Goal: Transaction & Acquisition: Book appointment/travel/reservation

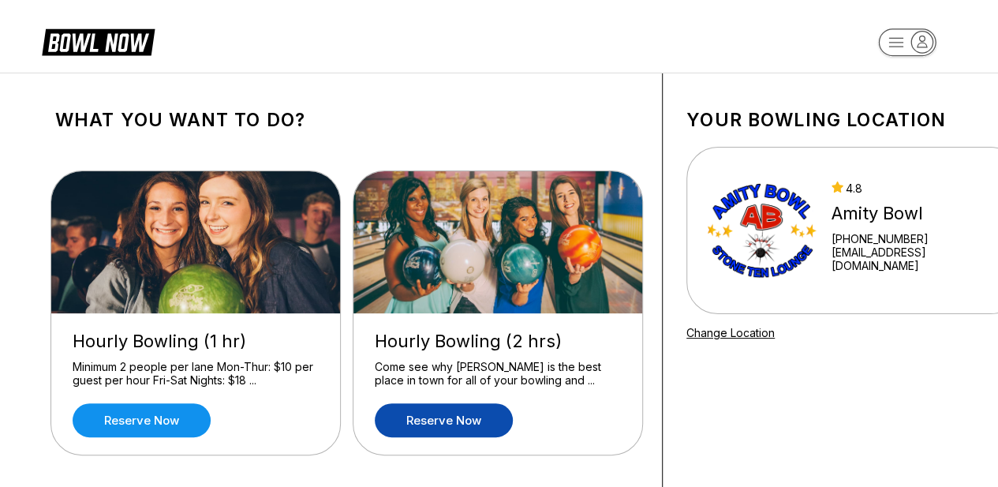
click at [439, 414] on link "Reserve now" at bounding box center [444, 420] width 138 height 34
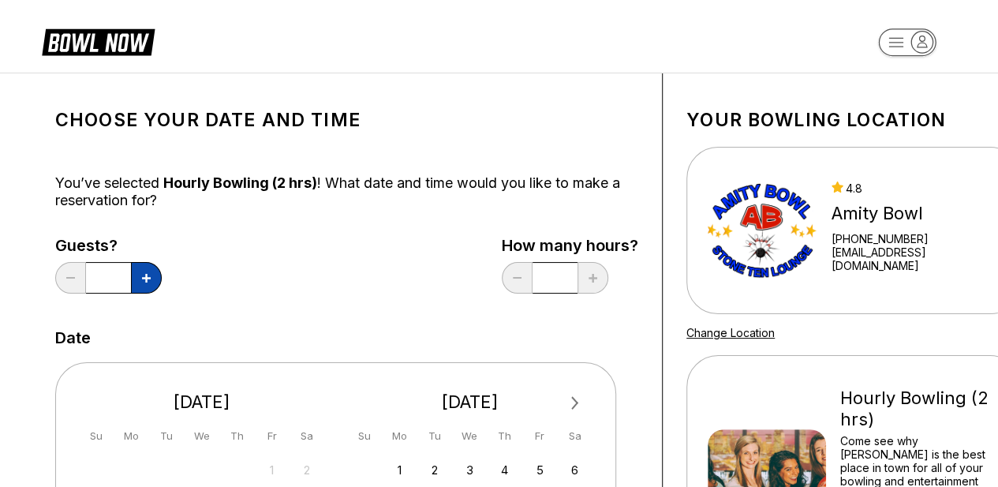
click at [147, 288] on button at bounding box center [146, 278] width 31 height 32
type input "*"
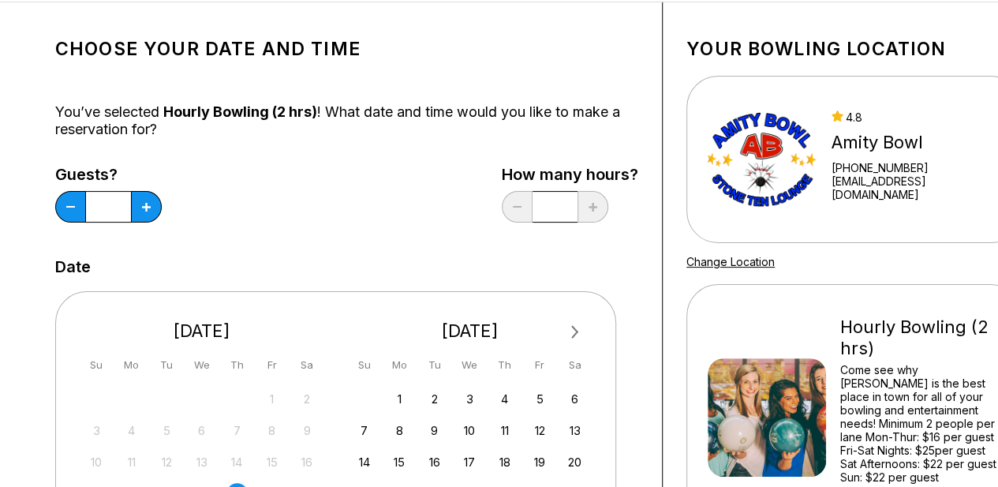
scroll to position [237, 0]
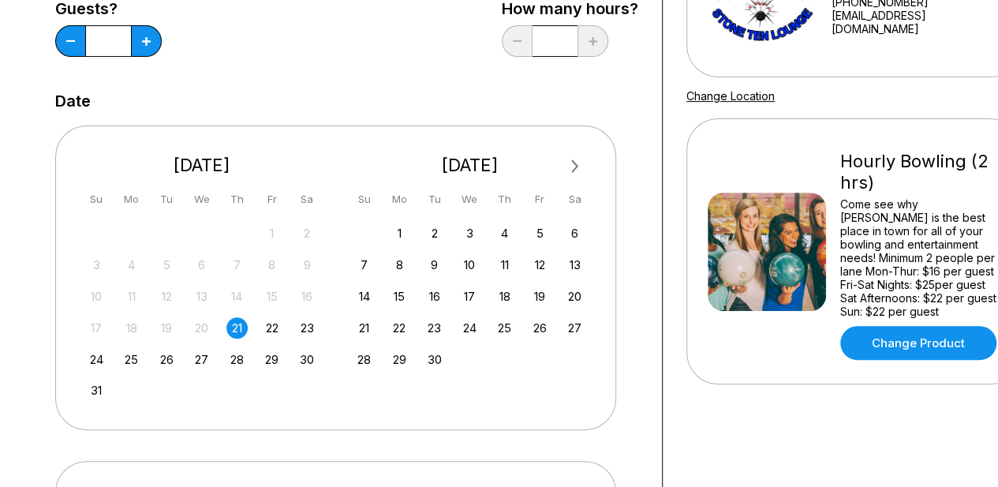
click at [229, 329] on div "21" at bounding box center [236, 327] width 21 height 21
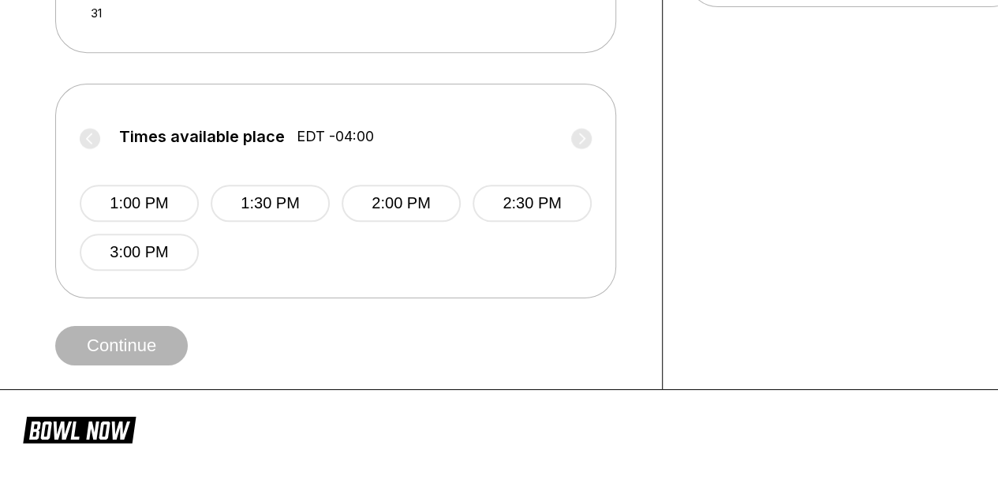
scroll to position [631, 0]
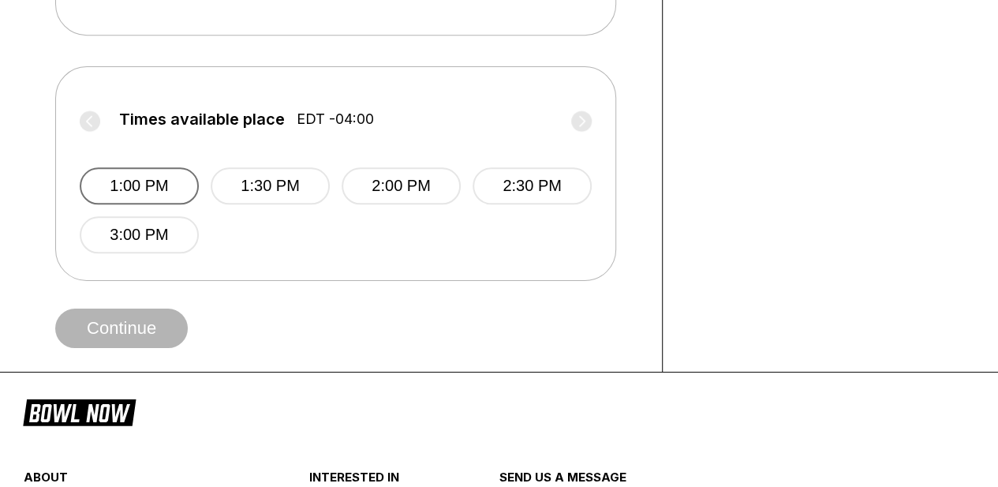
click at [95, 187] on button "1:00 PM" at bounding box center [139, 185] width 119 height 37
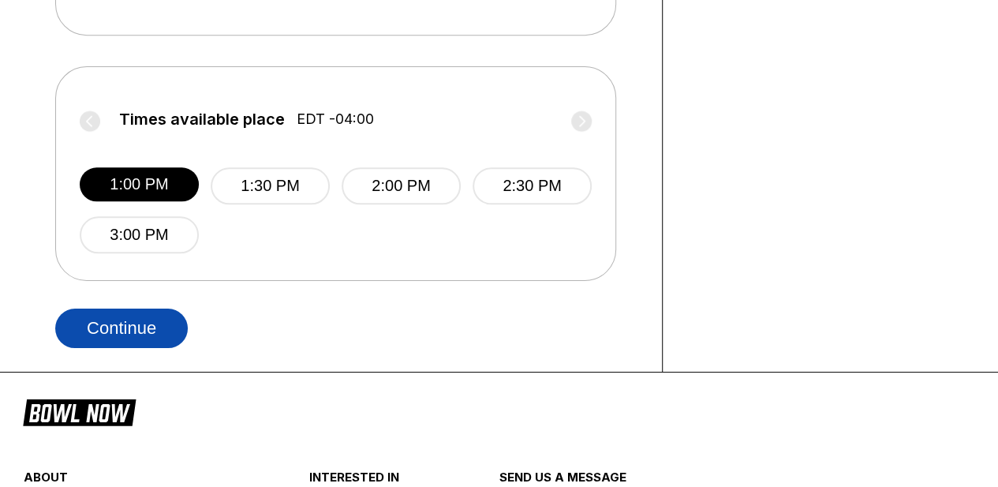
click at [123, 322] on button "Continue" at bounding box center [121, 327] width 133 height 39
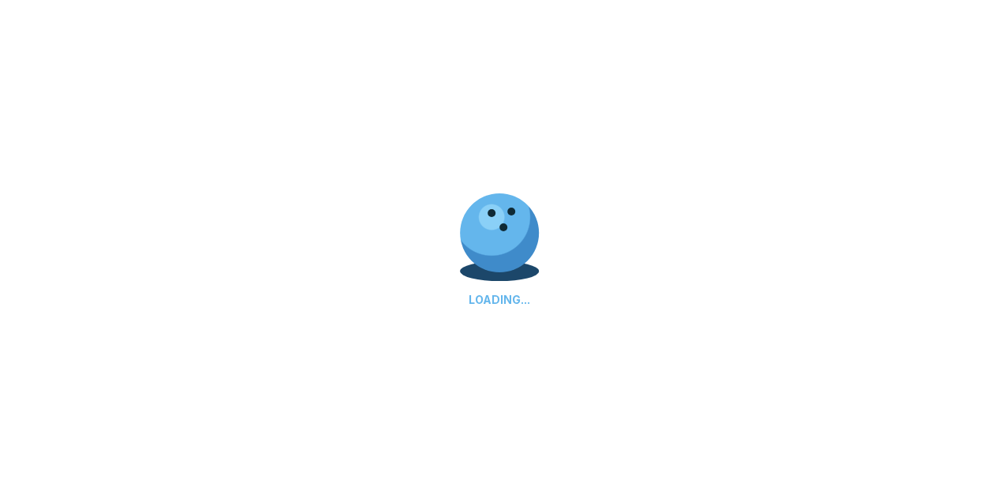
select select "**"
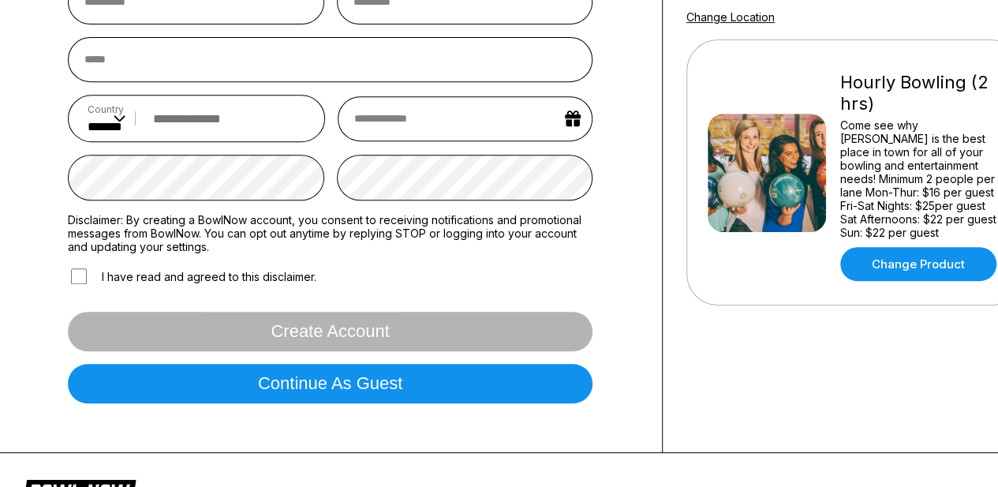
scroll to position [0, 0]
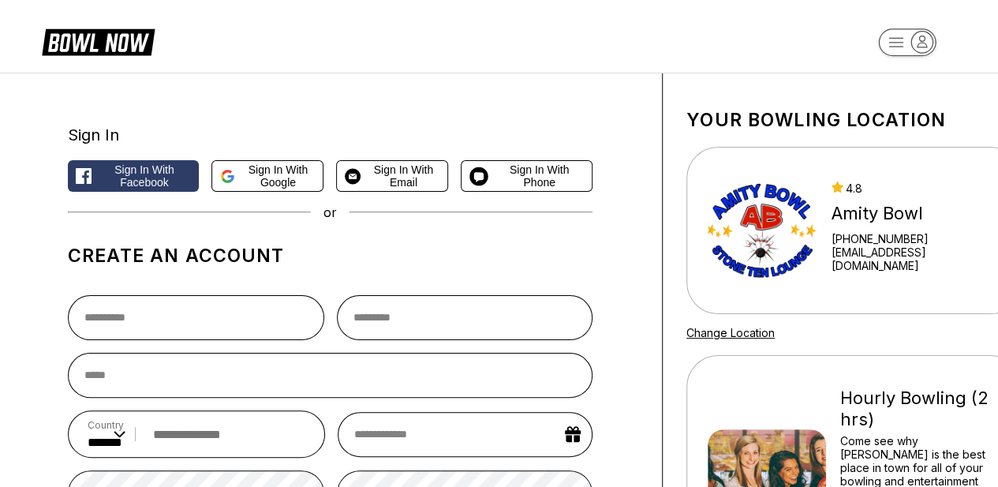
scroll to position [631, 0]
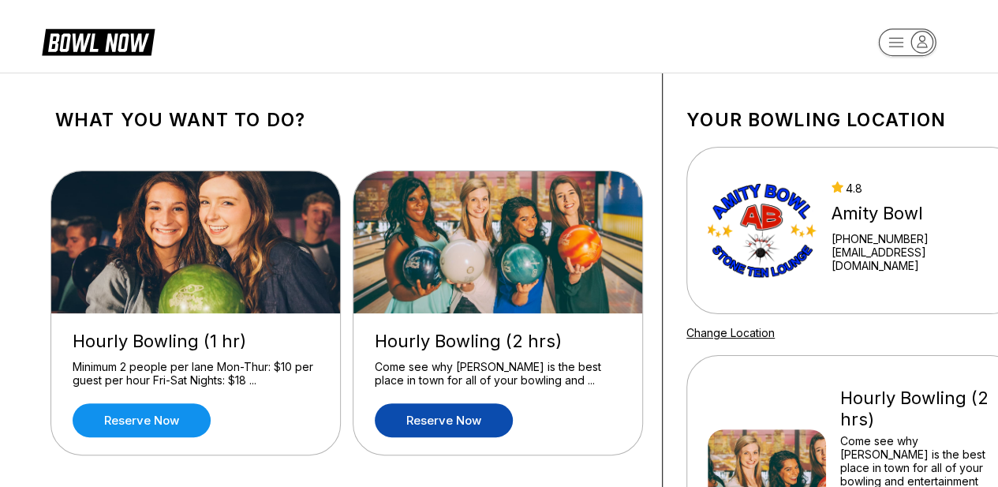
click at [119, 47] on icon at bounding box center [109, 43] width 39 height 18
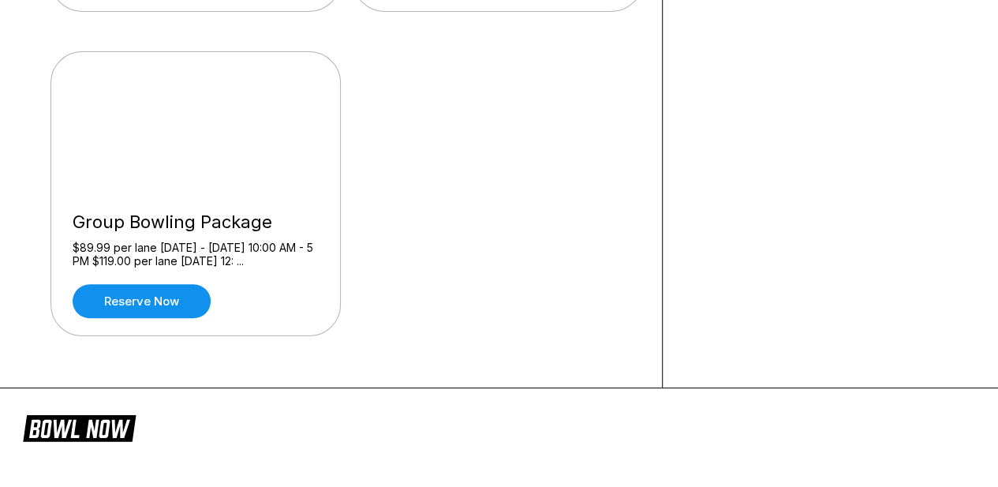
scroll to position [316, 0]
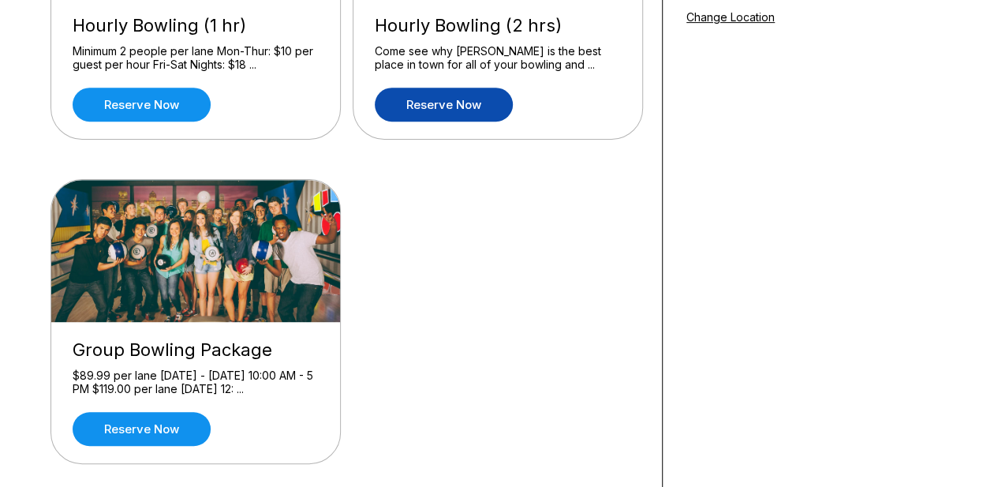
click at [464, 95] on link "Reserve now" at bounding box center [444, 105] width 138 height 34
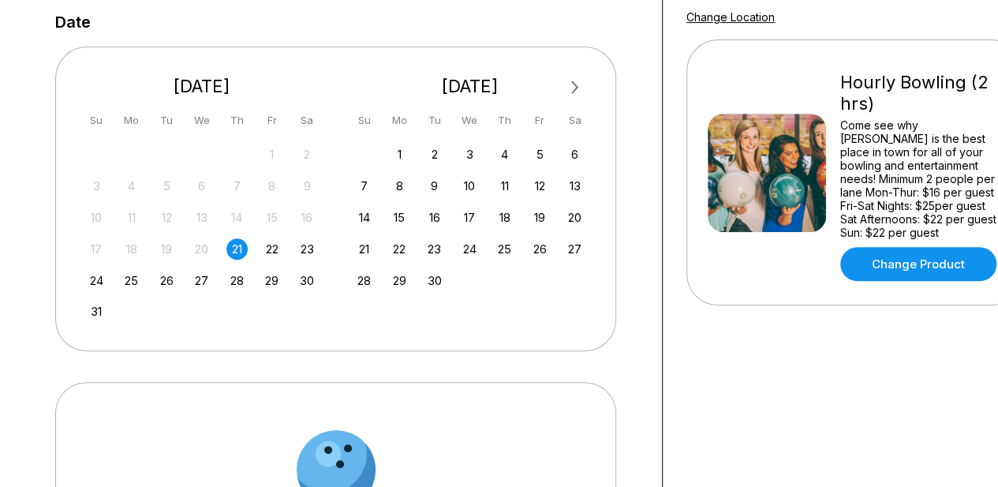
scroll to position [0, 0]
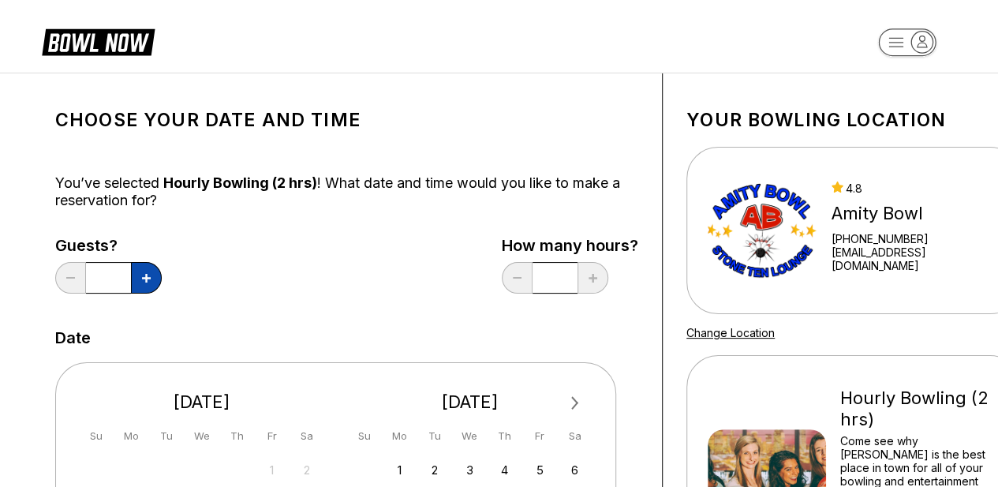
click at [140, 273] on button at bounding box center [146, 278] width 31 height 32
type input "*"
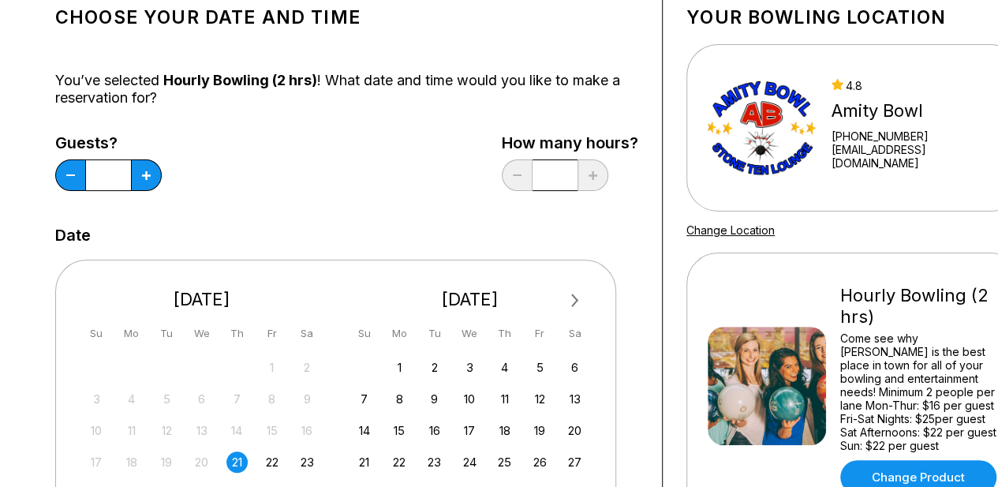
scroll to position [237, 0]
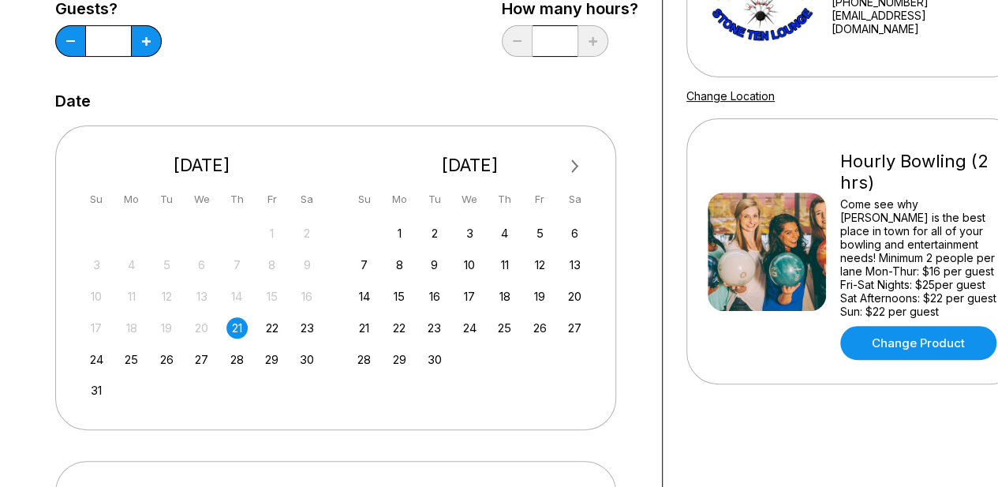
click at [236, 328] on div "21" at bounding box center [236, 327] width 21 height 21
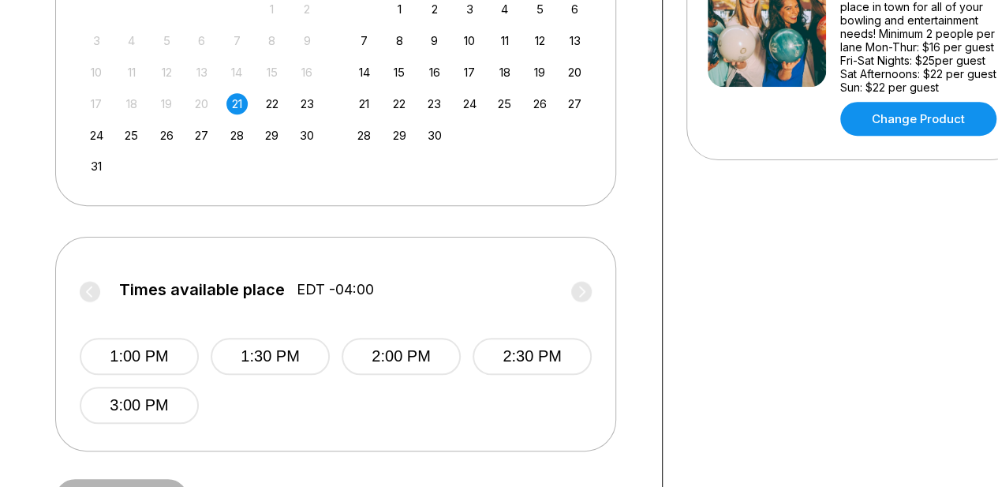
scroll to position [473, 0]
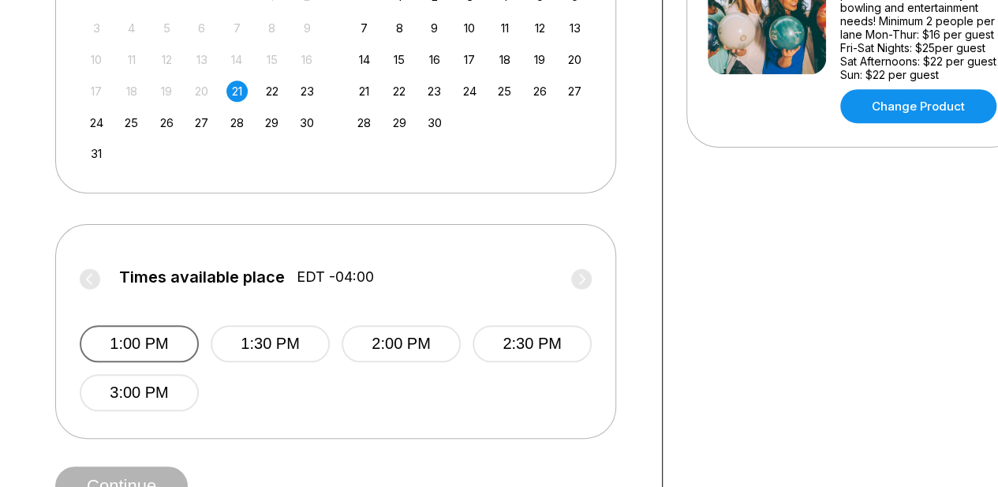
click at [163, 336] on button "1:00 PM" at bounding box center [139, 343] width 119 height 37
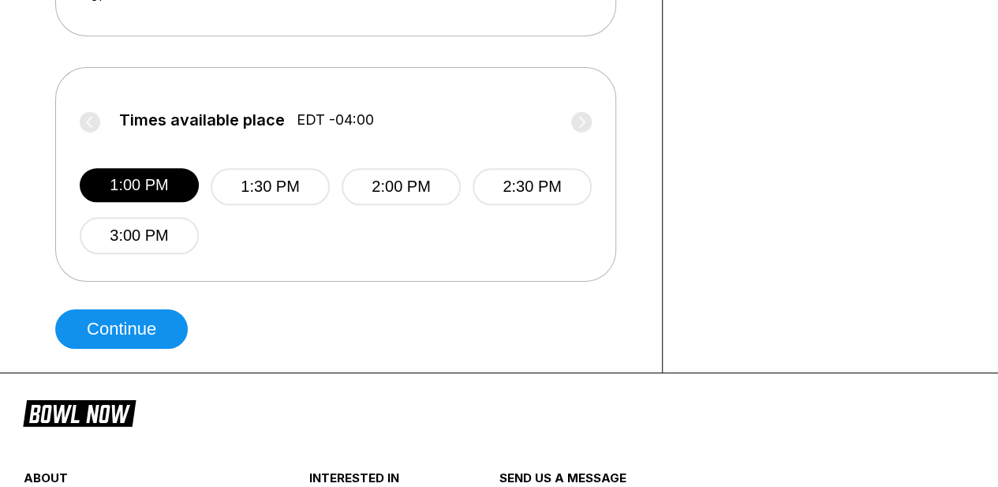
scroll to position [631, 0]
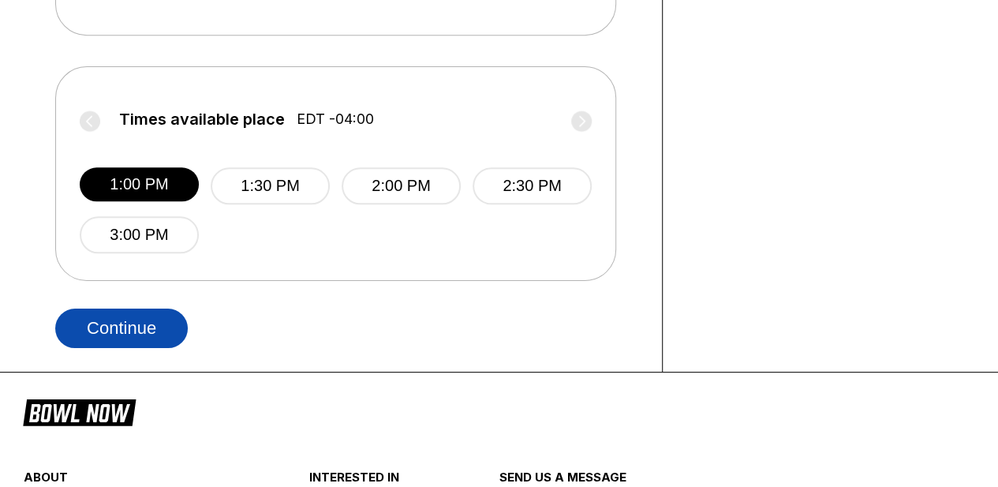
click at [175, 315] on button "Continue" at bounding box center [121, 327] width 133 height 39
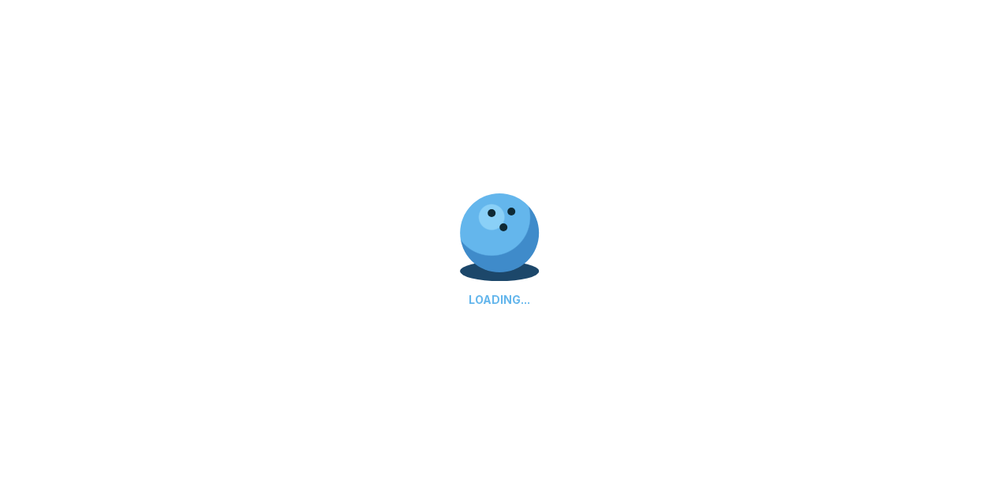
select select "**"
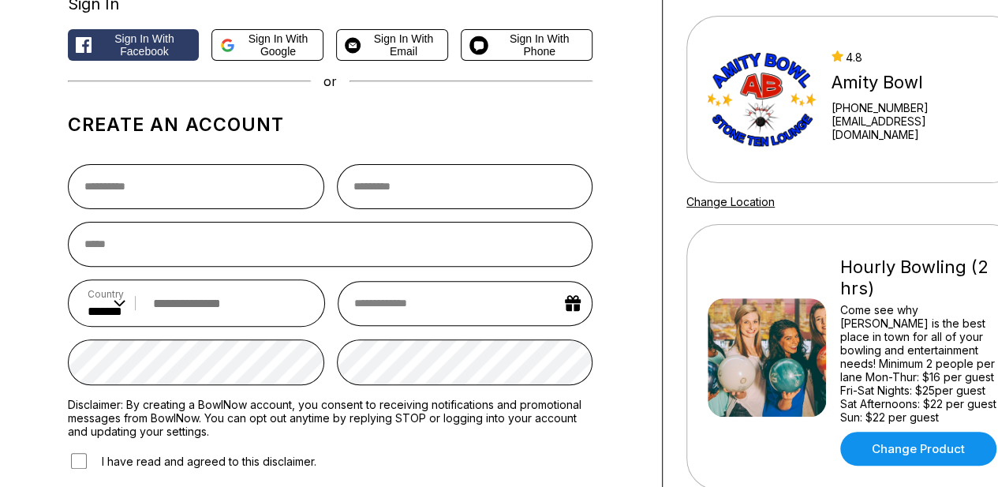
scroll to position [205, 0]
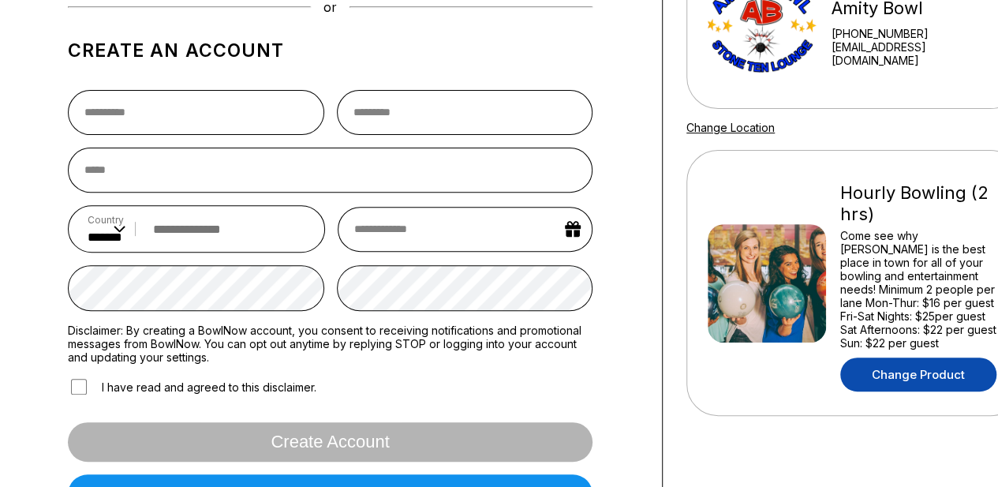
click at [931, 365] on link "Change Product" at bounding box center [918, 374] width 156 height 34
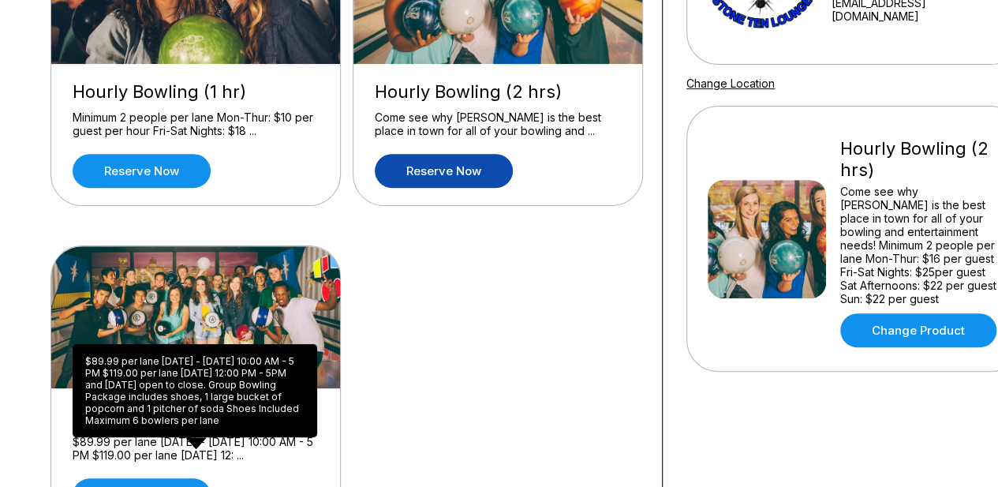
scroll to position [394, 0]
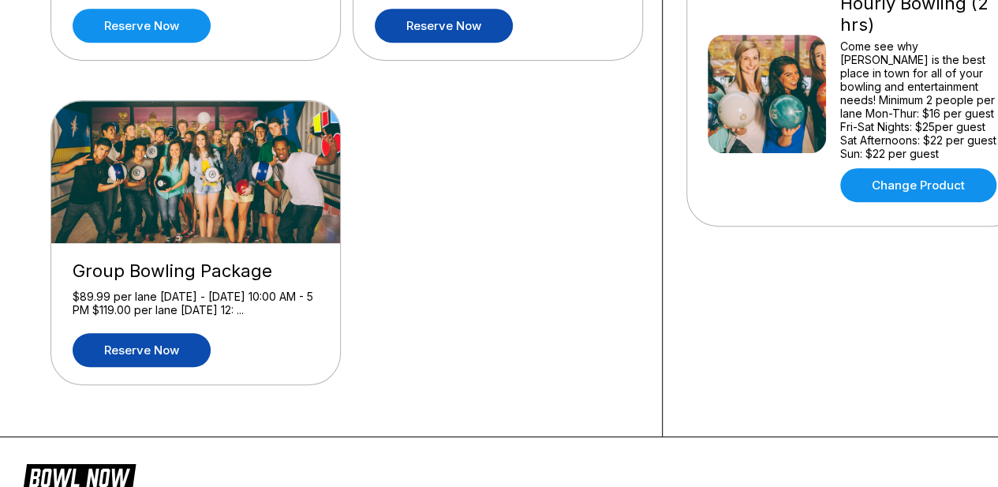
click at [185, 353] on link "Reserve now" at bounding box center [142, 350] width 138 height 34
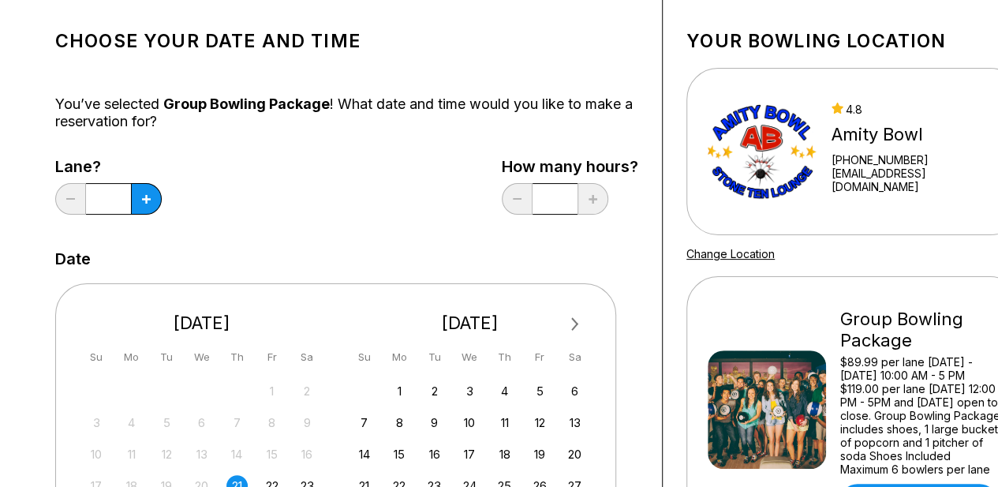
scroll to position [158, 0]
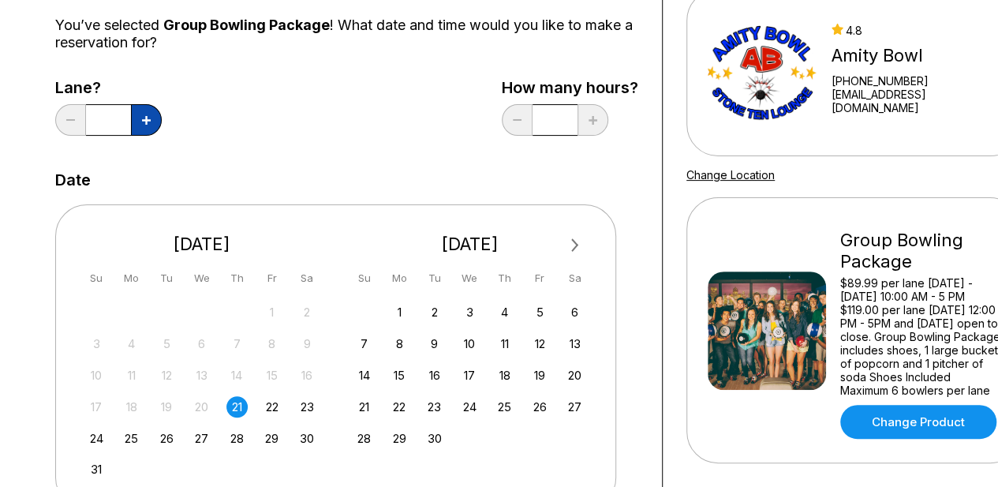
click at [149, 118] on icon at bounding box center [146, 120] width 9 height 9
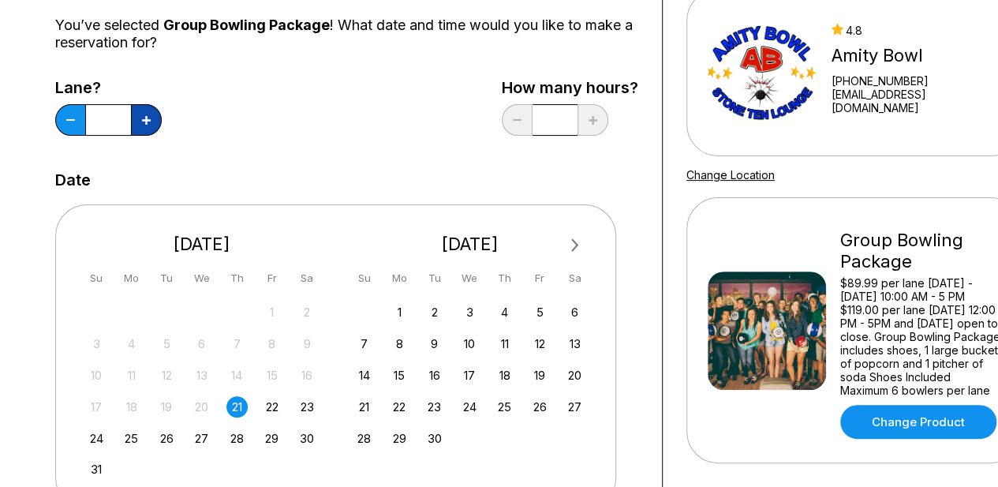
type input "*"
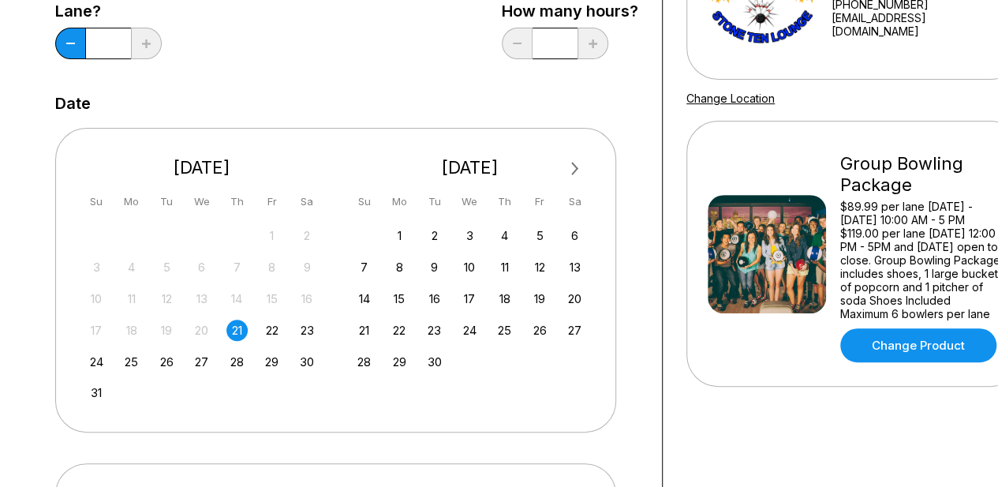
scroll to position [237, 0]
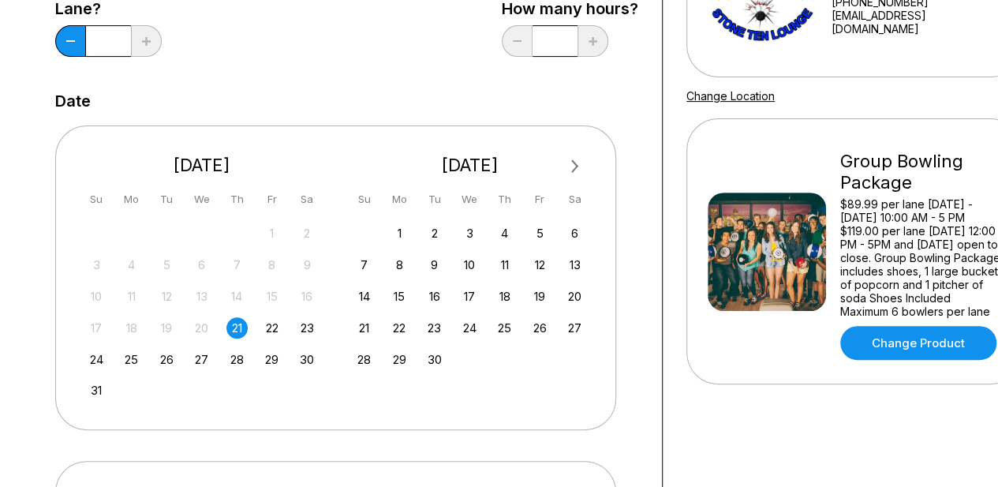
click at [234, 326] on div "21" at bounding box center [236, 327] width 21 height 21
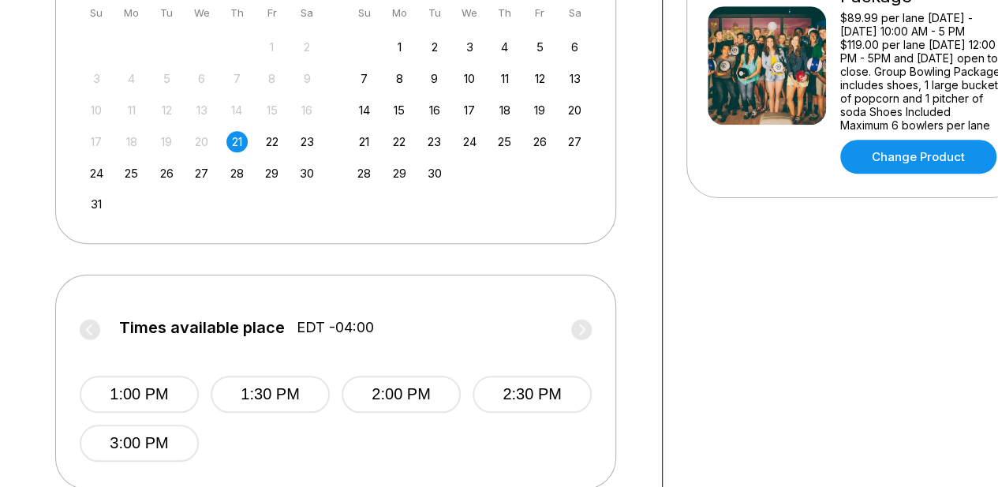
scroll to position [473, 0]
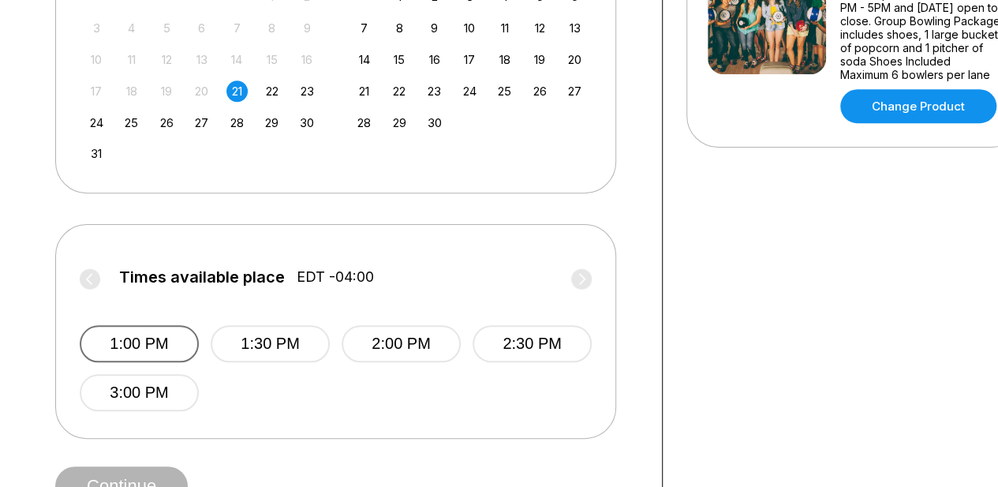
click at [174, 332] on button "1:00 PM" at bounding box center [139, 343] width 119 height 37
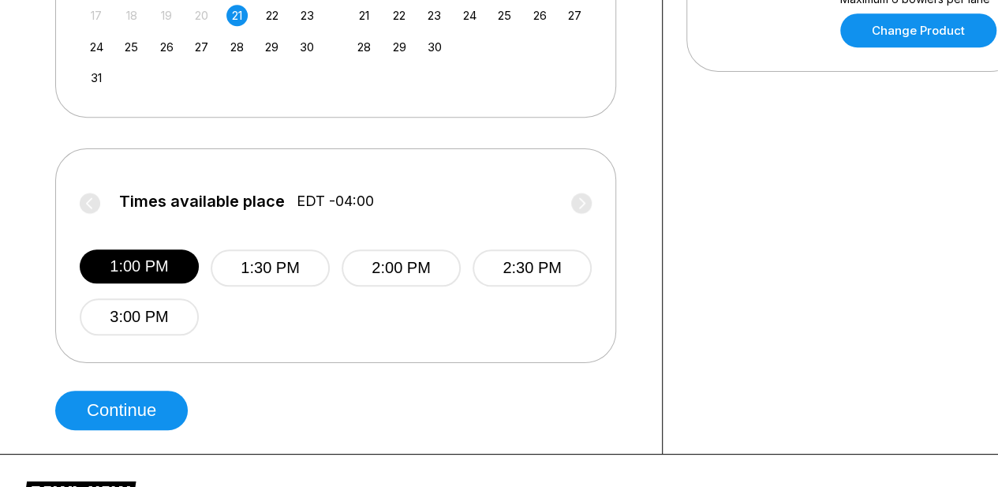
scroll to position [552, 0]
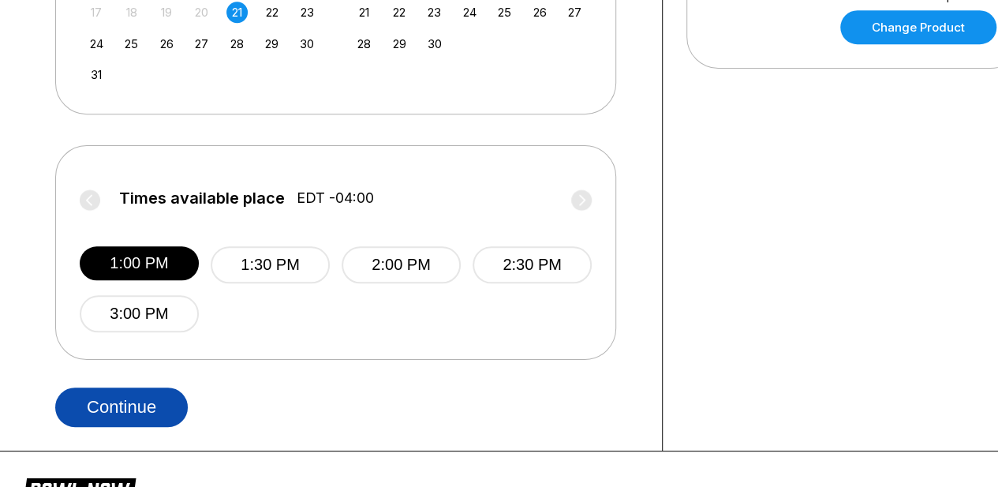
click at [161, 412] on button "Continue" at bounding box center [121, 406] width 133 height 39
select select "**"
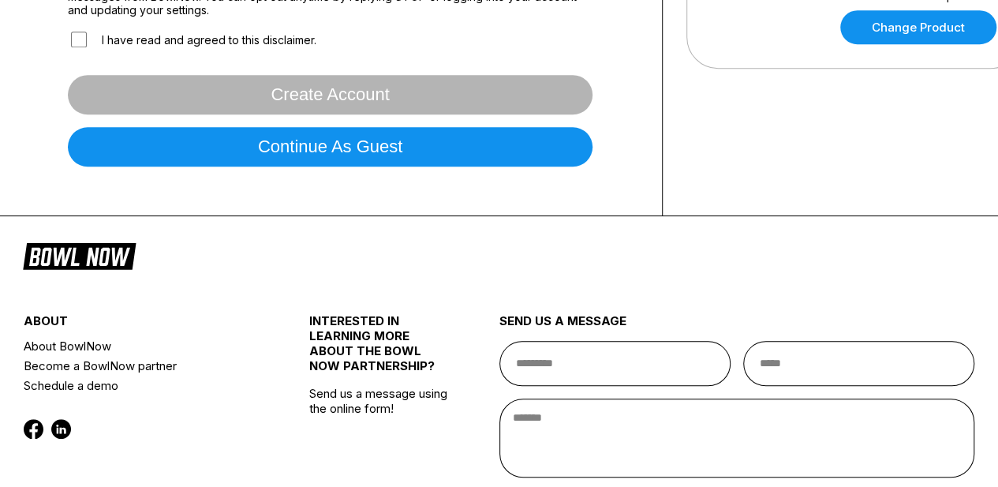
scroll to position [0, 0]
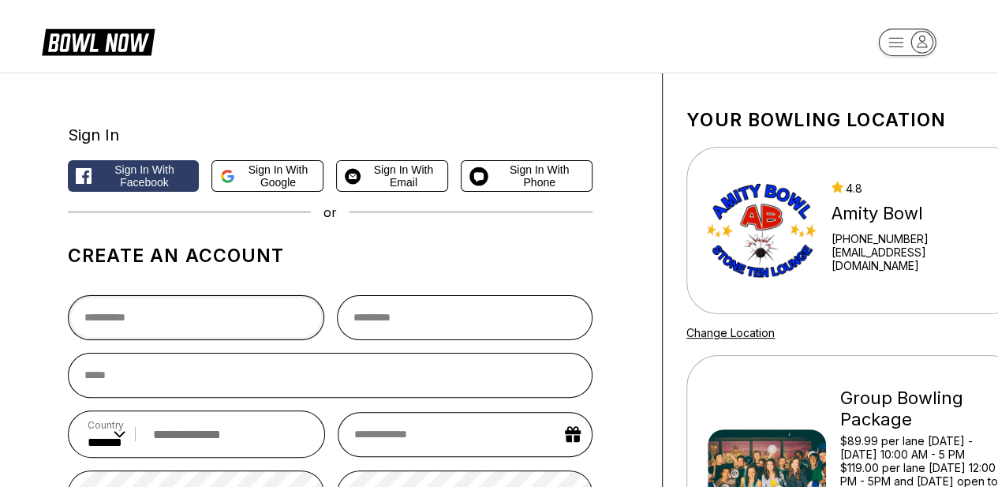
click at [181, 332] on input "text" at bounding box center [196, 317] width 256 height 45
drag, startPoint x: 520, startPoint y: 173, endPoint x: 275, endPoint y: 278, distance: 266.1
click at [275, 278] on div "Sign In Sign in with Facebook Sign in with Google Sign in with Email Sign in wi…" at bounding box center [330, 421] width 525 height 622
click at [552, 179] on span "Sign in with Phone" at bounding box center [539, 175] width 89 height 25
select select "**"
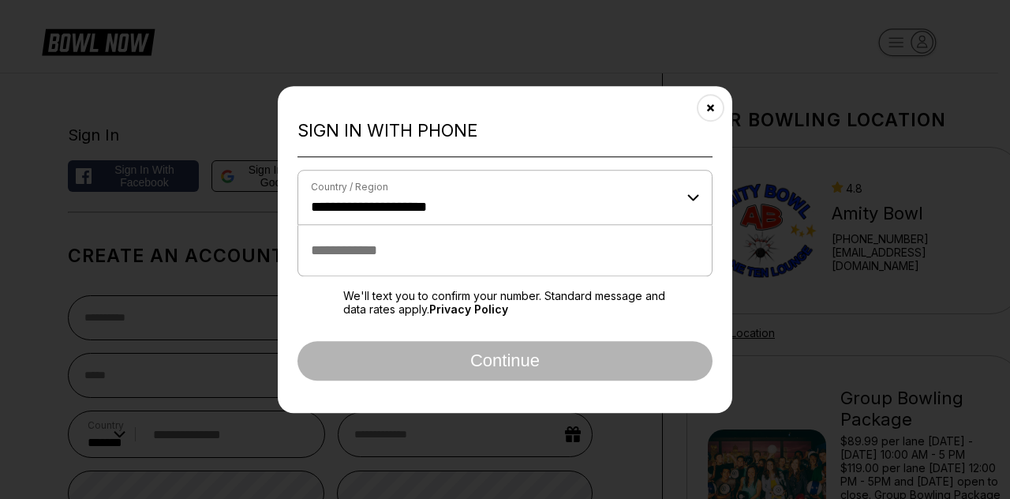
click at [374, 256] on input "tel" at bounding box center [504, 250] width 415 height 51
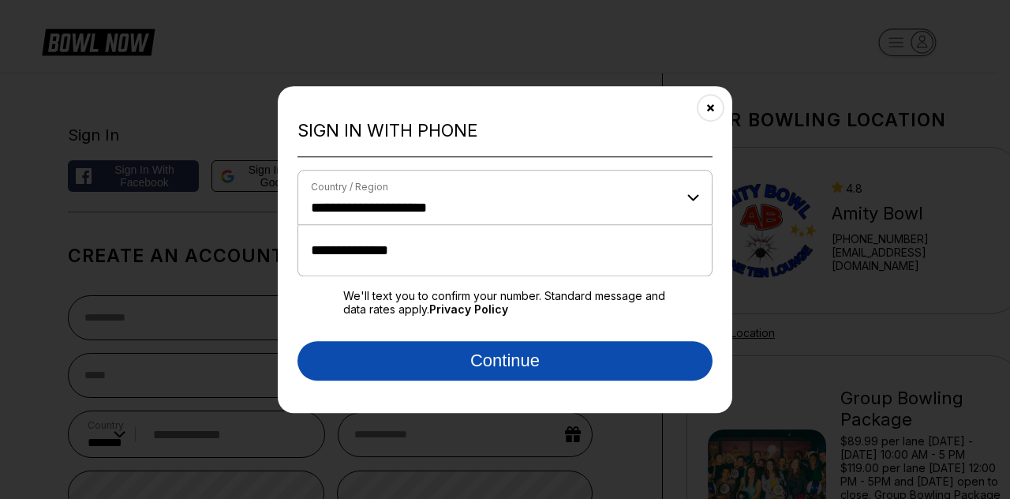
type input "**********"
click at [450, 364] on button "Continue" at bounding box center [504, 360] width 415 height 39
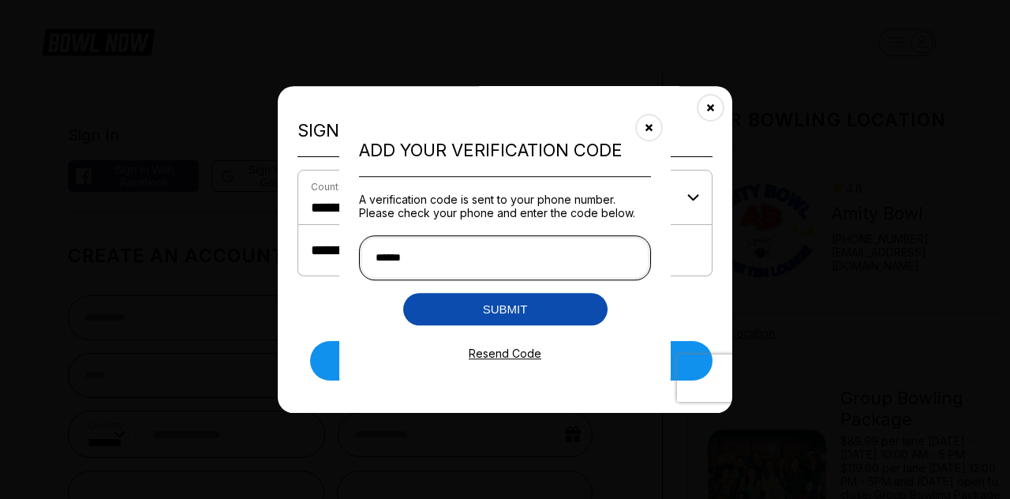
type input "******"
click at [492, 315] on button "Submit" at bounding box center [505, 309] width 204 height 32
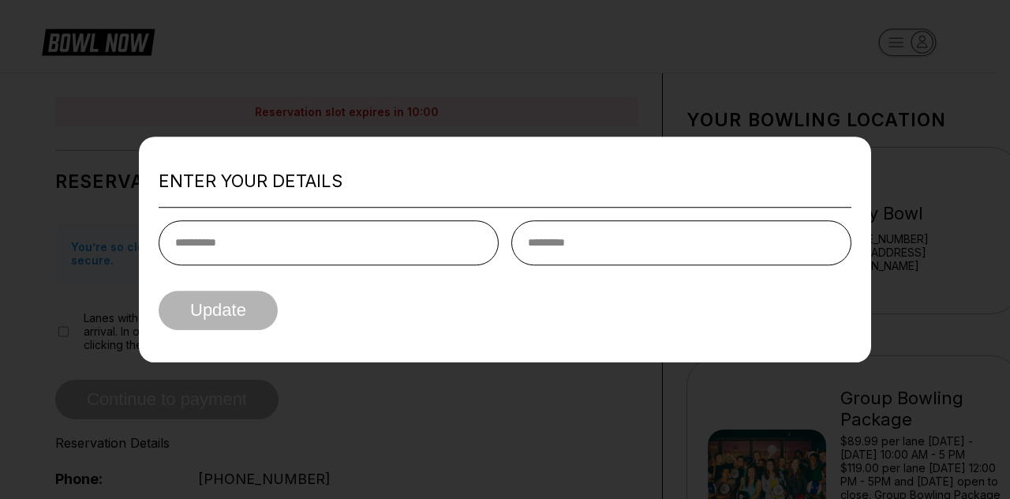
click at [338, 241] on input "text" at bounding box center [329, 242] width 340 height 45
type input "*******"
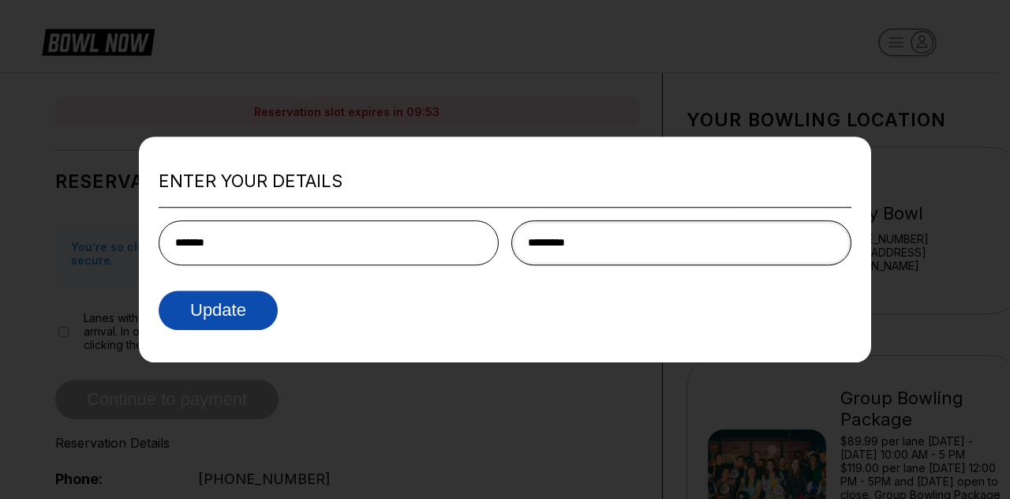
type input "*********"
click at [257, 311] on button "Update" at bounding box center [218, 309] width 119 height 39
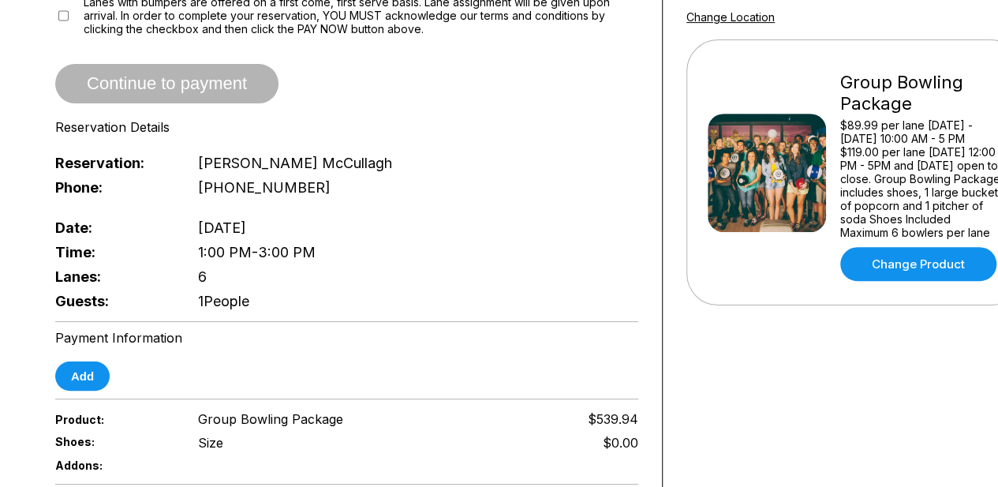
scroll to position [394, 0]
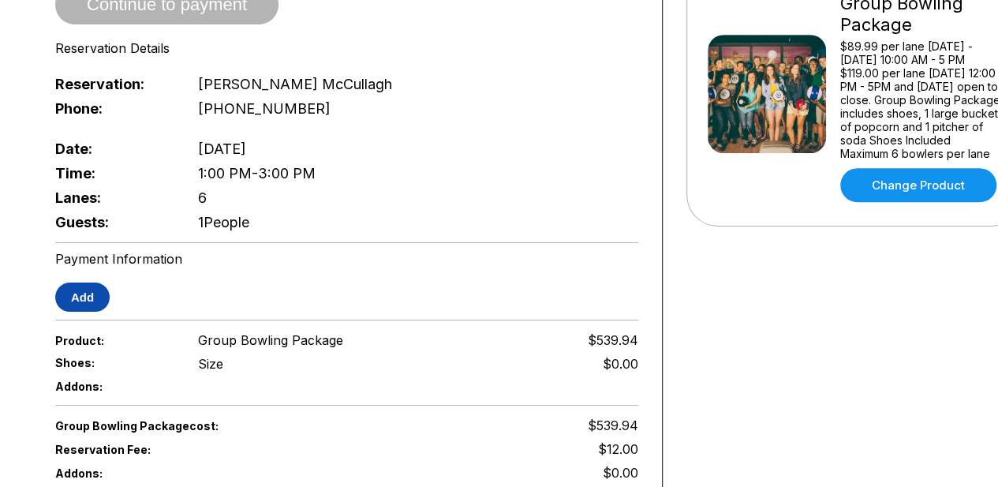
click at [96, 286] on button "Add" at bounding box center [82, 296] width 54 height 29
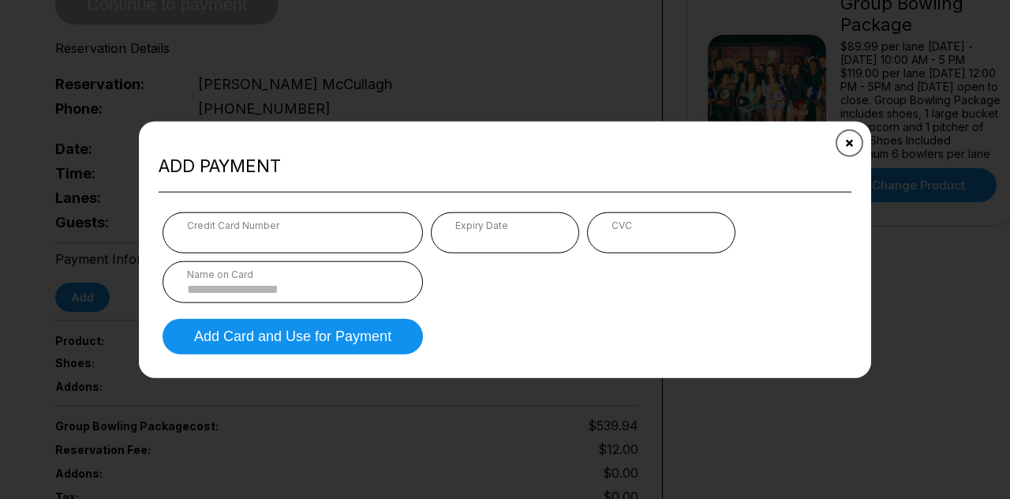
click at [858, 144] on button "Close" at bounding box center [849, 142] width 39 height 39
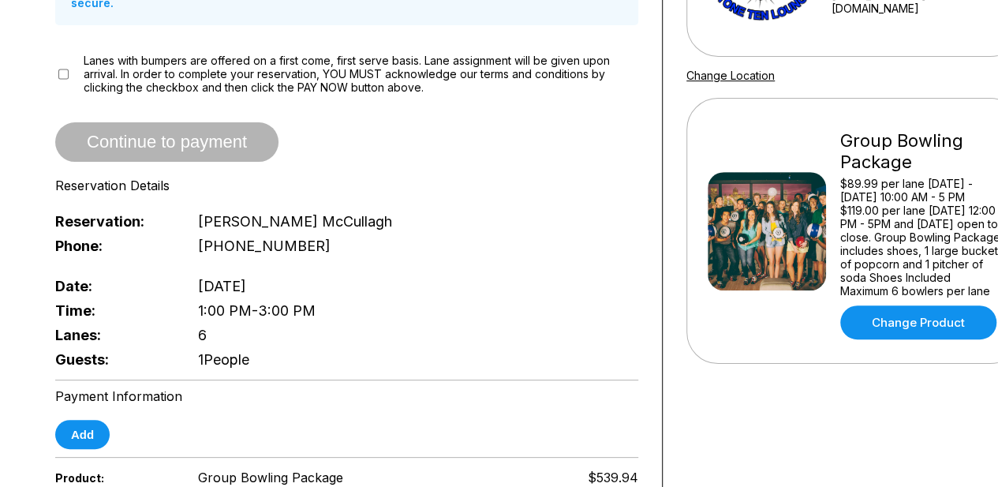
scroll to position [316, 0]
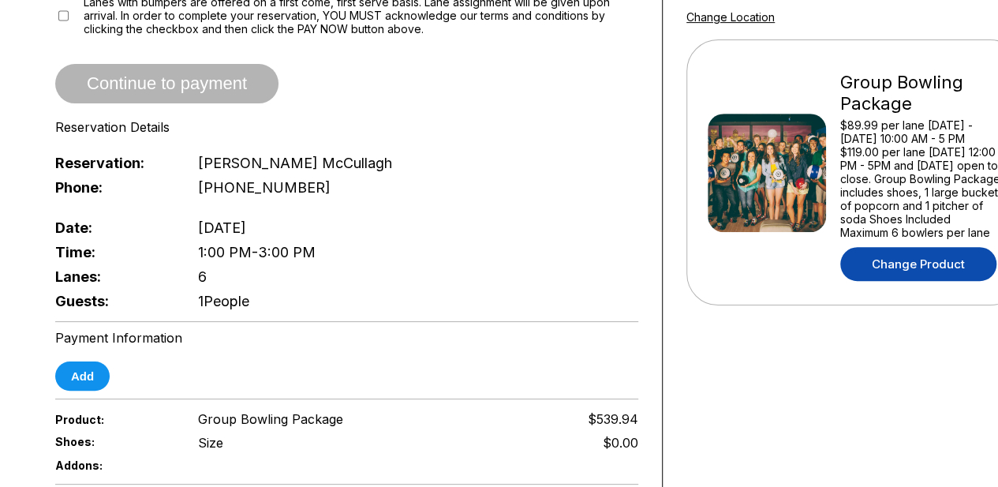
click at [881, 271] on link "Change Product" at bounding box center [918, 264] width 156 height 34
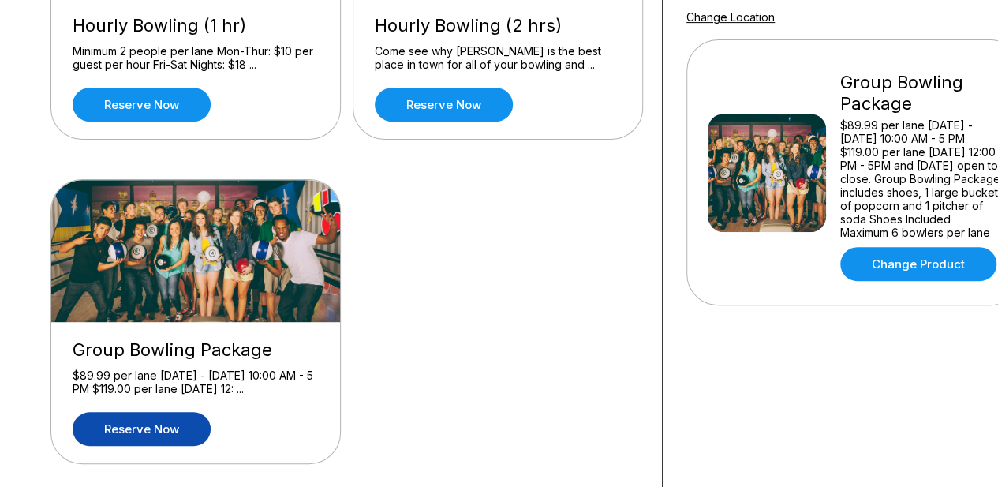
click at [136, 424] on link "Reserve now" at bounding box center [142, 429] width 138 height 34
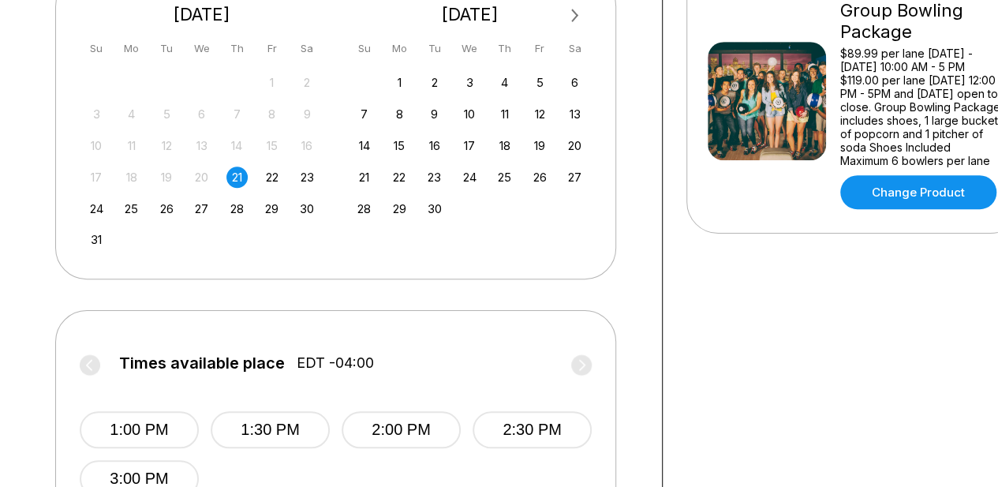
scroll to position [473, 0]
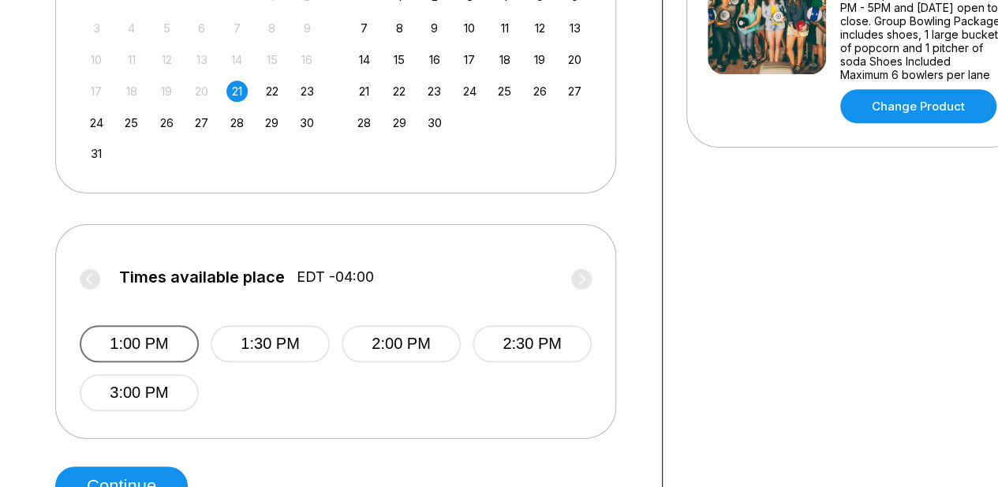
click at [185, 343] on button "1:00 PM" at bounding box center [139, 343] width 119 height 37
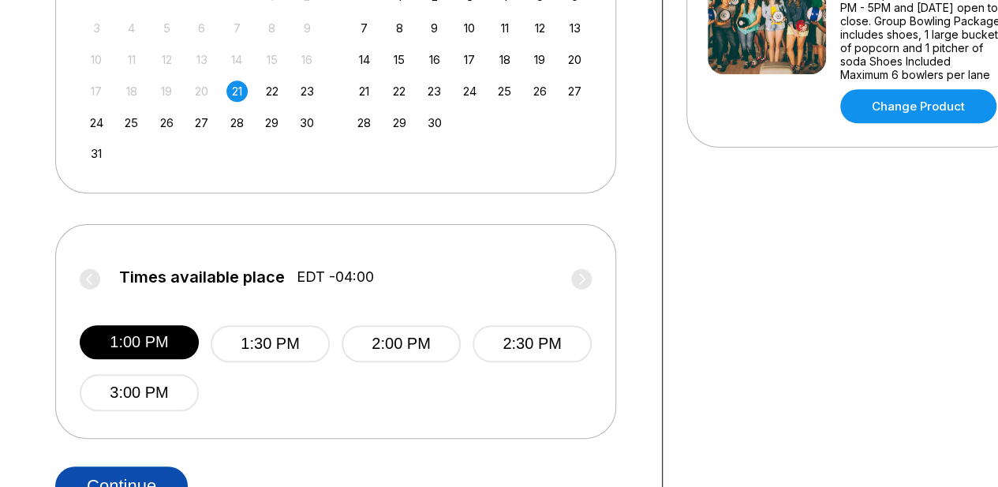
click at [151, 479] on button "Continue" at bounding box center [121, 485] width 133 height 39
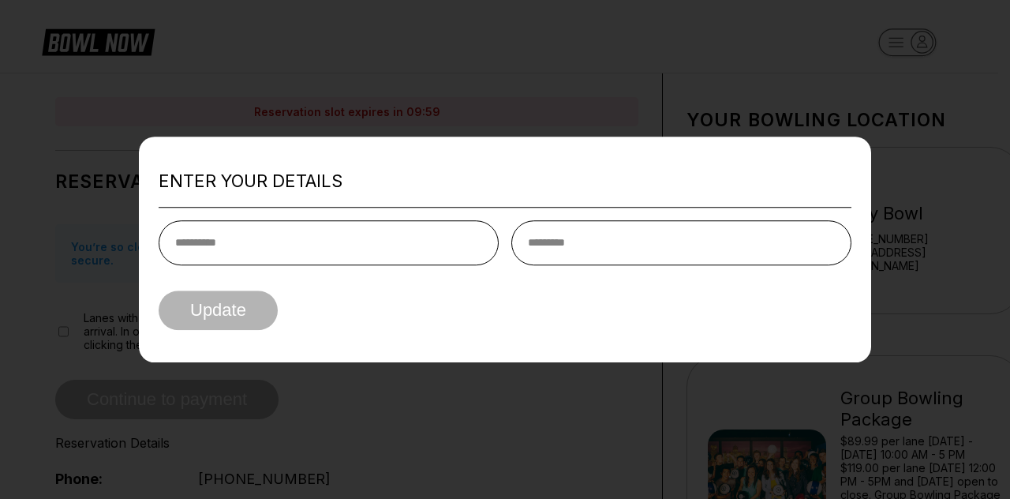
click at [297, 234] on input "text" at bounding box center [329, 242] width 340 height 45
type input "*******"
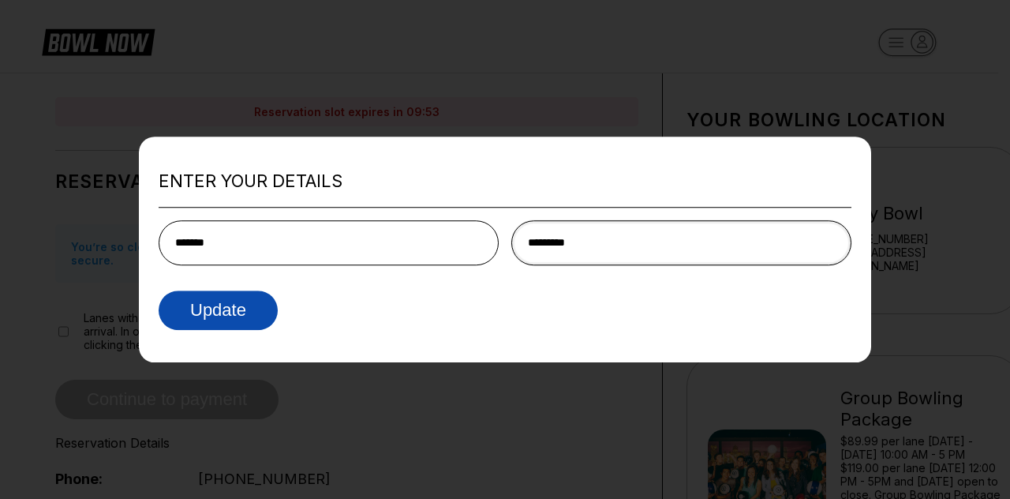
type input "*********"
click at [208, 308] on button "Update" at bounding box center [218, 309] width 119 height 39
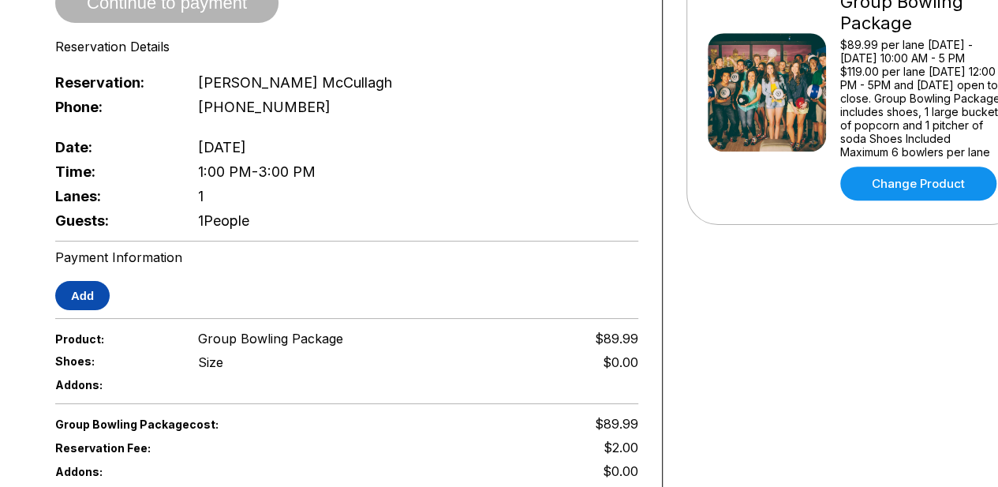
scroll to position [394, 0]
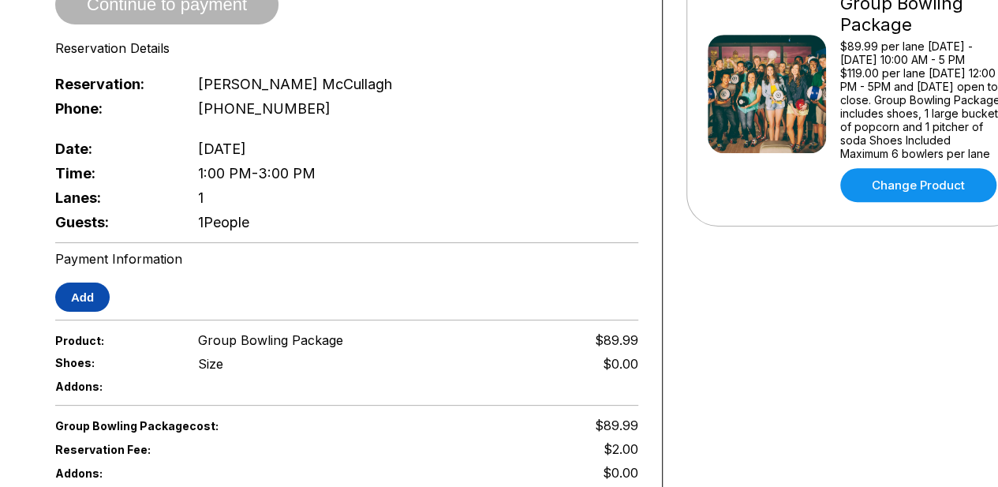
click at [84, 290] on button "Add" at bounding box center [82, 296] width 54 height 29
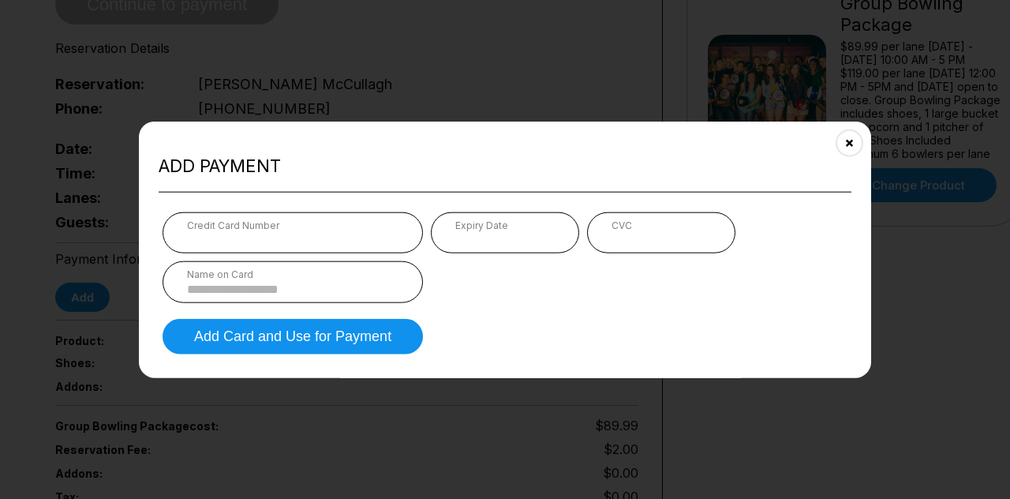
click at [349, 288] on input at bounding box center [292, 288] width 211 height 13
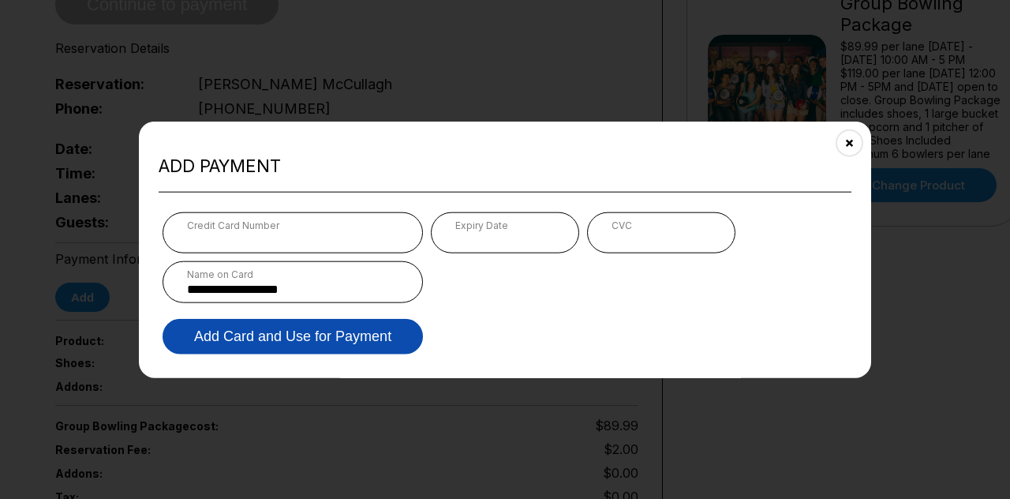
type input "**********"
click at [319, 335] on button "Add Card and Use for Payment" at bounding box center [293, 336] width 260 height 36
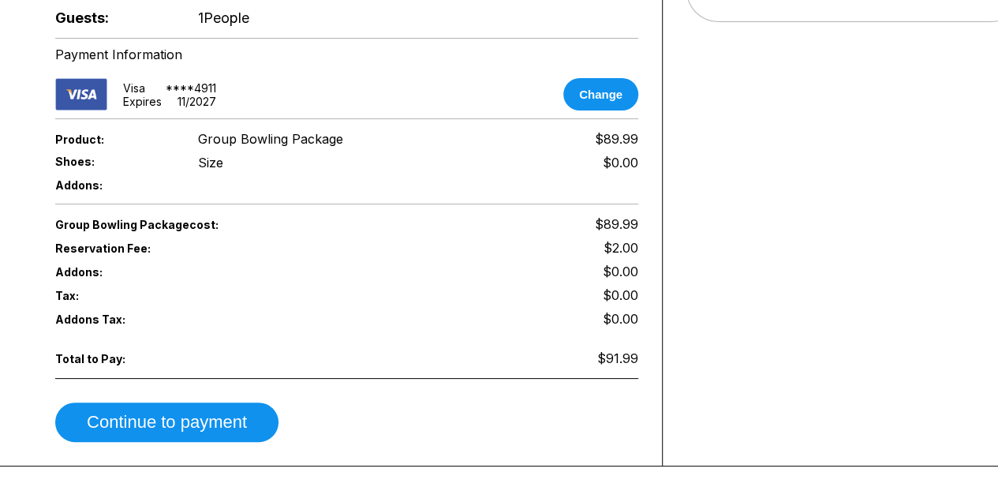
scroll to position [631, 0]
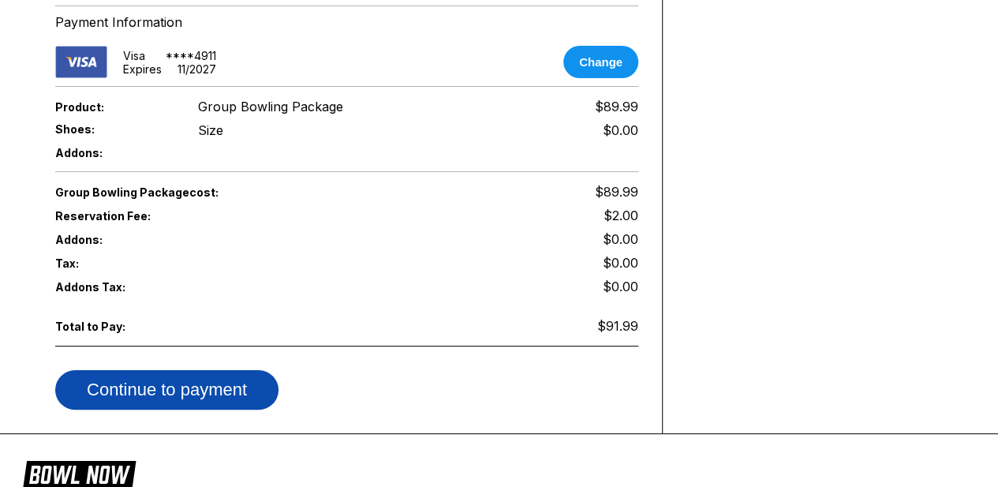
click at [207, 370] on button "Continue to payment" at bounding box center [166, 389] width 223 height 39
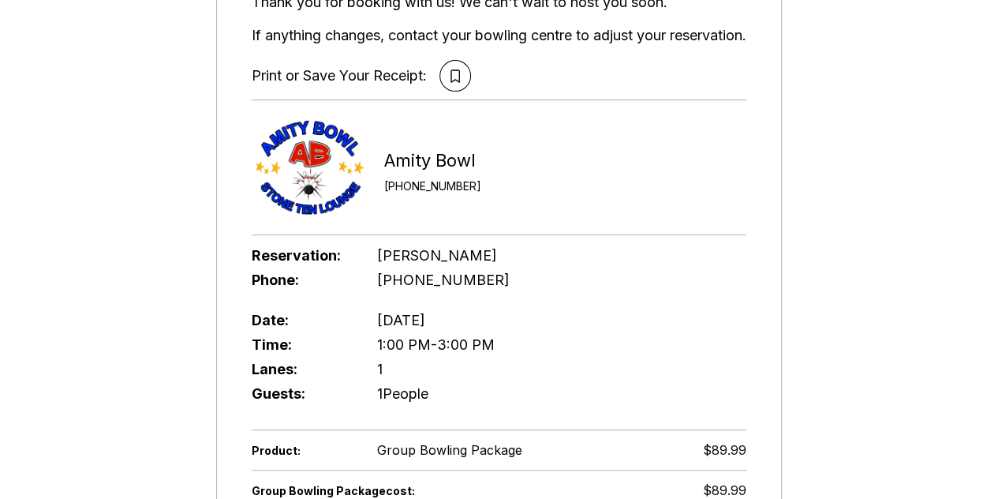
scroll to position [158, 0]
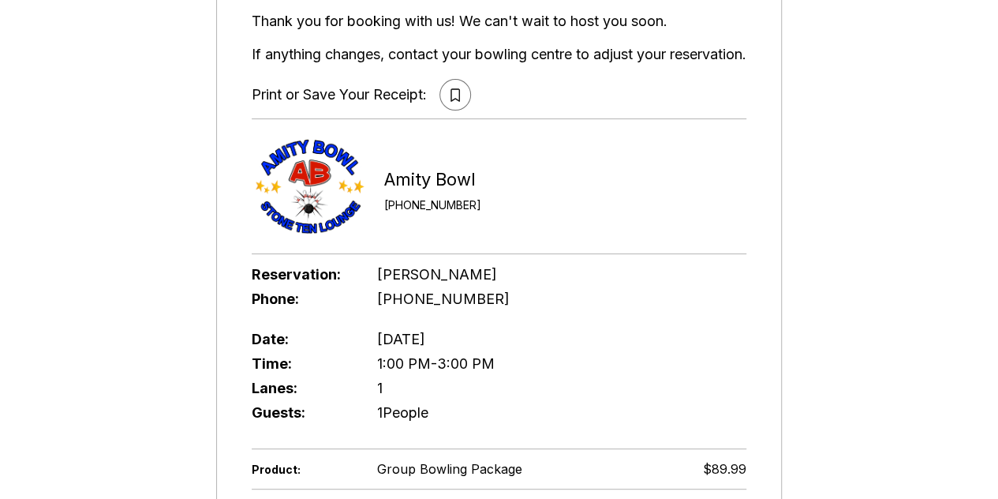
click at [451, 92] on icon at bounding box center [455, 94] width 9 height 13
